Goal: Find specific page/section: Find specific page/section

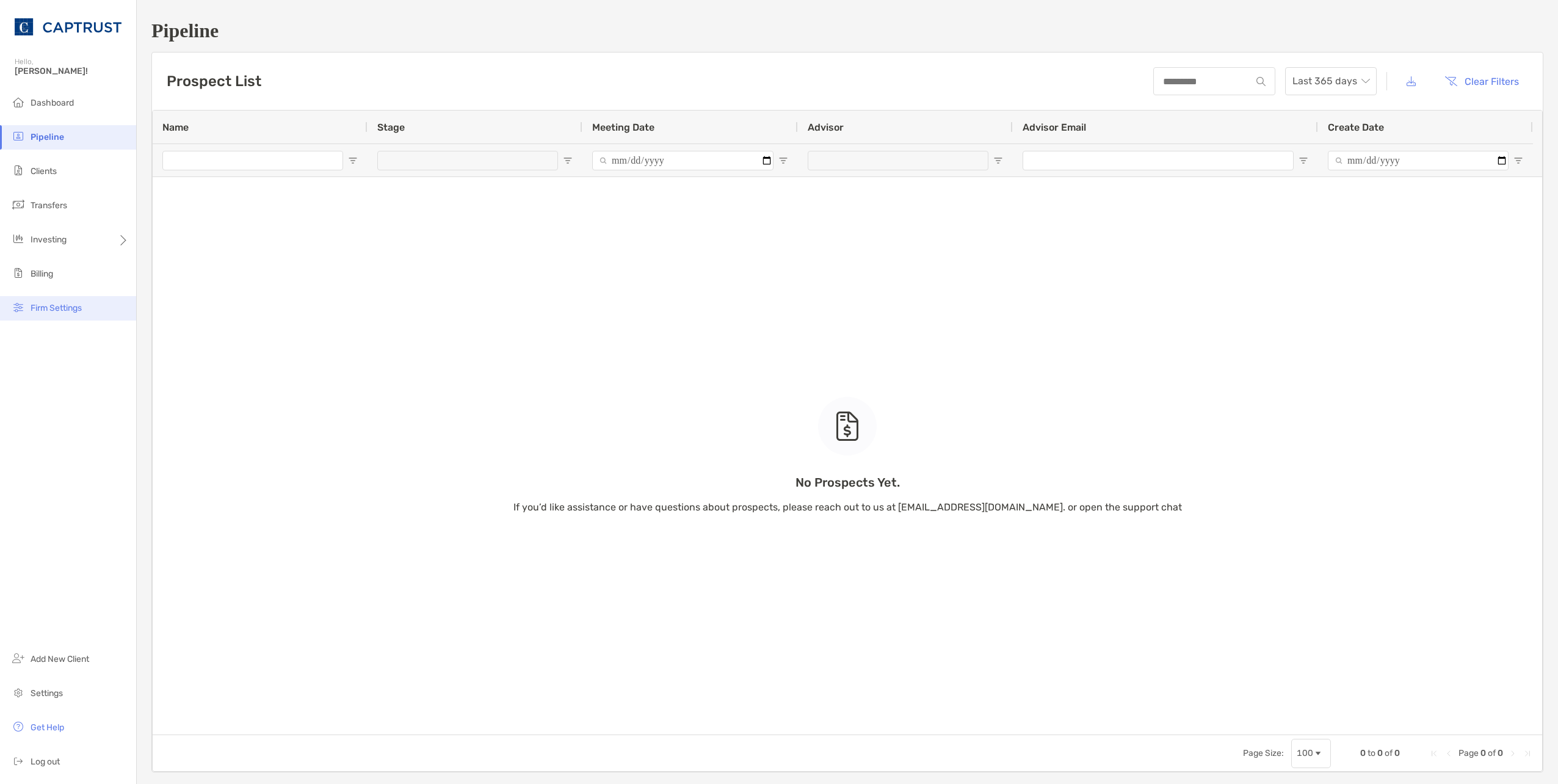
drag, startPoint x: 51, startPoint y: 308, endPoint x: 58, endPoint y: 309, distance: 7.1
click at [51, 307] on span "Firm Settings" at bounding box center [56, 308] width 52 height 10
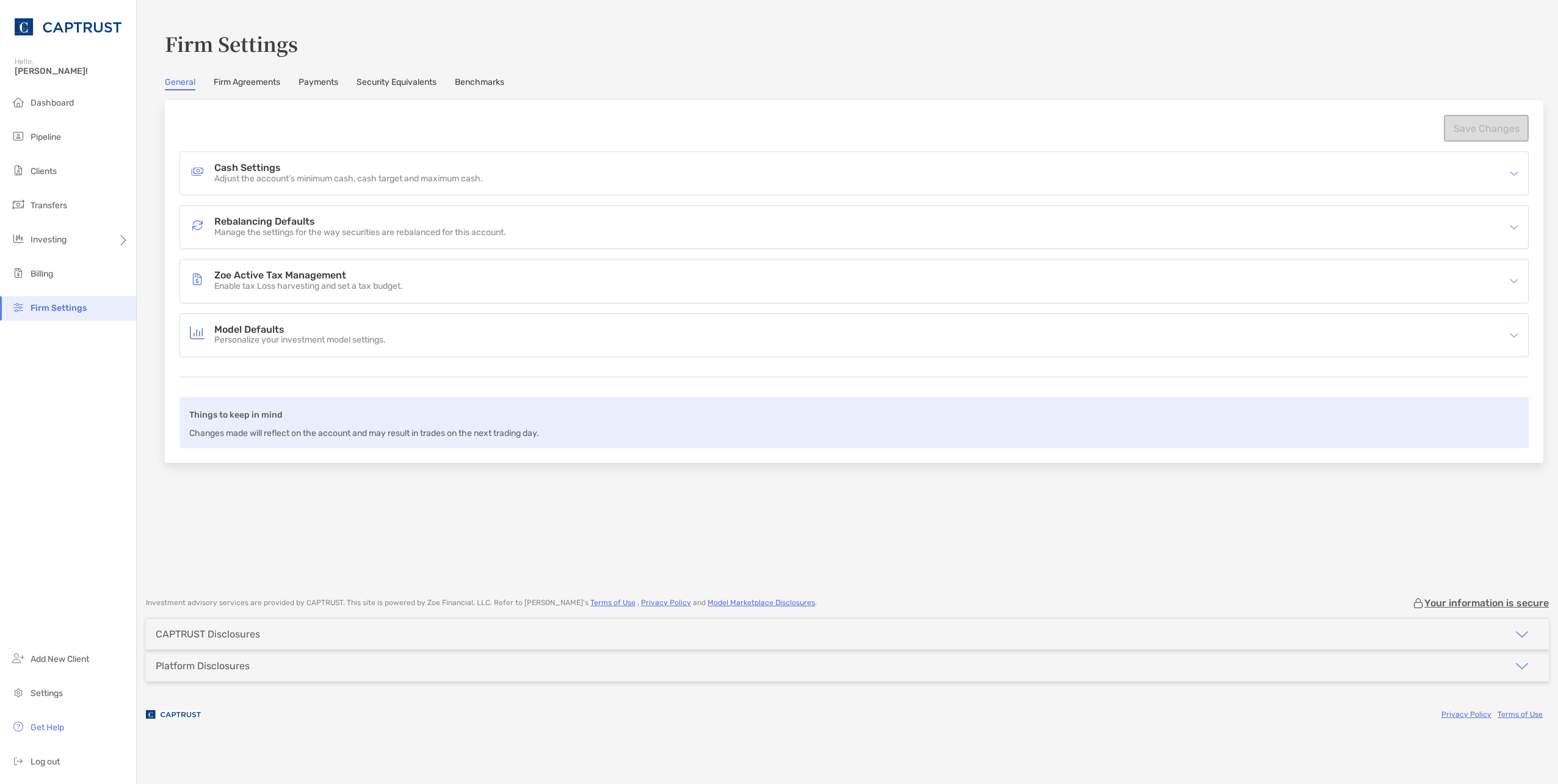
drag, startPoint x: 256, startPoint y: 89, endPoint x: 264, endPoint y: 95, distance: 10.0
click at [256, 89] on link "Firm Agreements" at bounding box center [247, 84] width 67 height 14
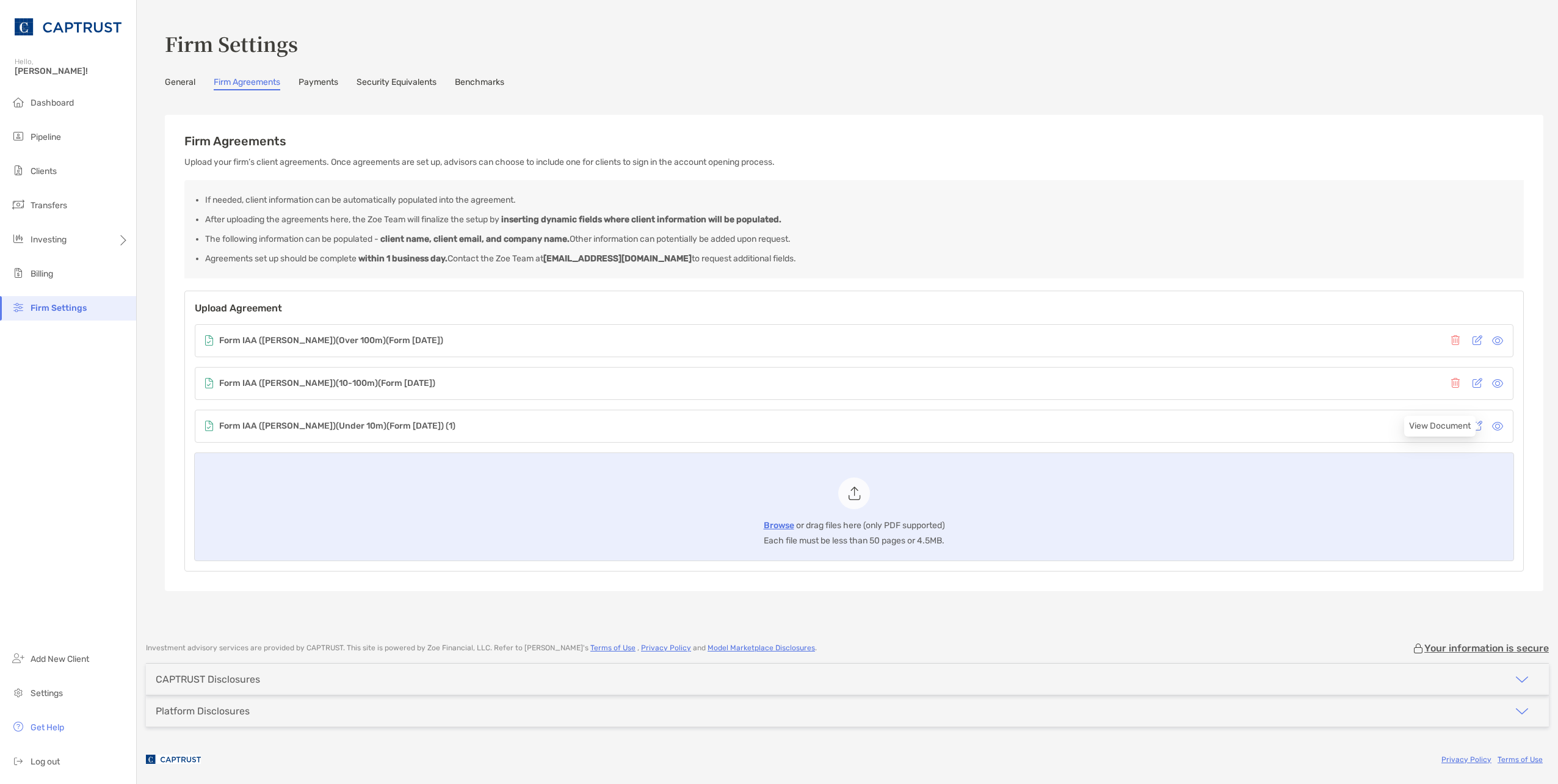
click at [1492, 425] on icon at bounding box center [1497, 426] width 11 height 10
